Goal: Navigation & Orientation: Find specific page/section

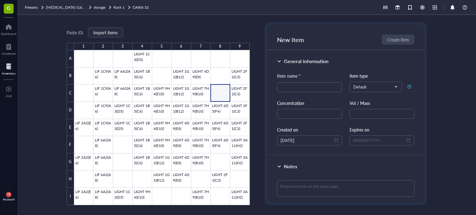
click at [2, 6] on div "G" at bounding box center [8, 8] width 17 height 17
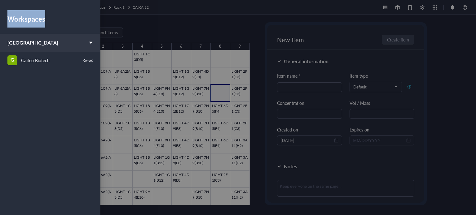
click at [2, 6] on div "Workspaces [GEOGRAPHIC_DATA] G Galileo Biotech Current" at bounding box center [50, 96] width 100 height 193
click at [24, 18] on div "Workspaces" at bounding box center [49, 18] width 85 height 17
click at [120, 18] on div at bounding box center [238, 107] width 476 height 215
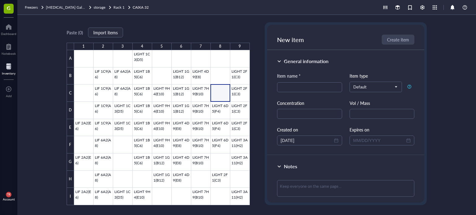
click at [10, 7] on span "G" at bounding box center [9, 8] width 4 height 8
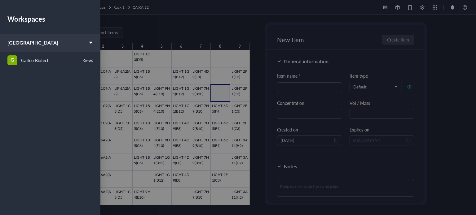
click at [129, 18] on div at bounding box center [238, 107] width 476 height 215
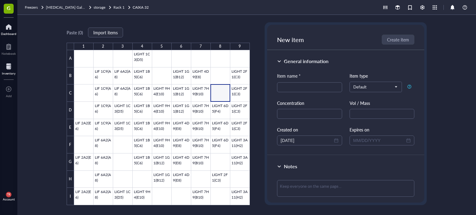
click at [10, 25] on div at bounding box center [8, 27] width 15 height 10
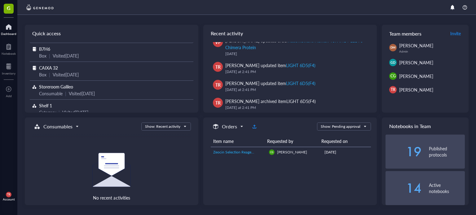
scroll to position [43, 0]
